Goal: Transaction & Acquisition: Purchase product/service

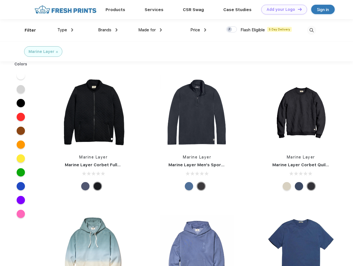
click at [282, 9] on link "Add your Logo Design Tool" at bounding box center [284, 10] width 46 height 10
click at [0, 0] on div "Design Tool" at bounding box center [0, 0] width 0 height 0
click at [297, 9] on link "Add your Logo Design Tool" at bounding box center [284, 10] width 46 height 10
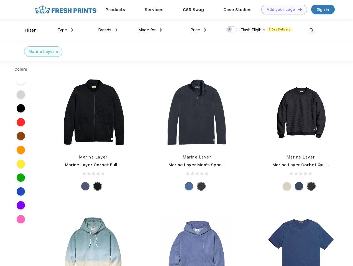
click at [27, 30] on div "Filter" at bounding box center [30, 30] width 11 height 6
click at [65, 30] on span "Type" at bounding box center [62, 29] width 10 height 5
click at [108, 30] on span "Brands" at bounding box center [104, 29] width 13 height 5
click at [150, 30] on span "Made for" at bounding box center [146, 29] width 17 height 5
click at [198, 30] on span "Price" at bounding box center [195, 29] width 10 height 5
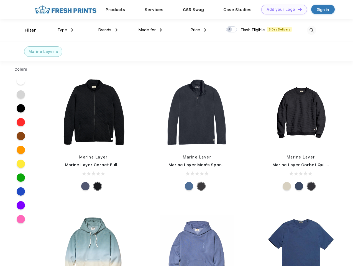
click at [232, 30] on div at bounding box center [231, 29] width 11 height 6
click at [230, 30] on input "checkbox" at bounding box center [228, 28] width 4 height 4
click at [312, 30] on img at bounding box center [311, 30] width 9 height 9
